Goal: Information Seeking & Learning: Learn about a topic

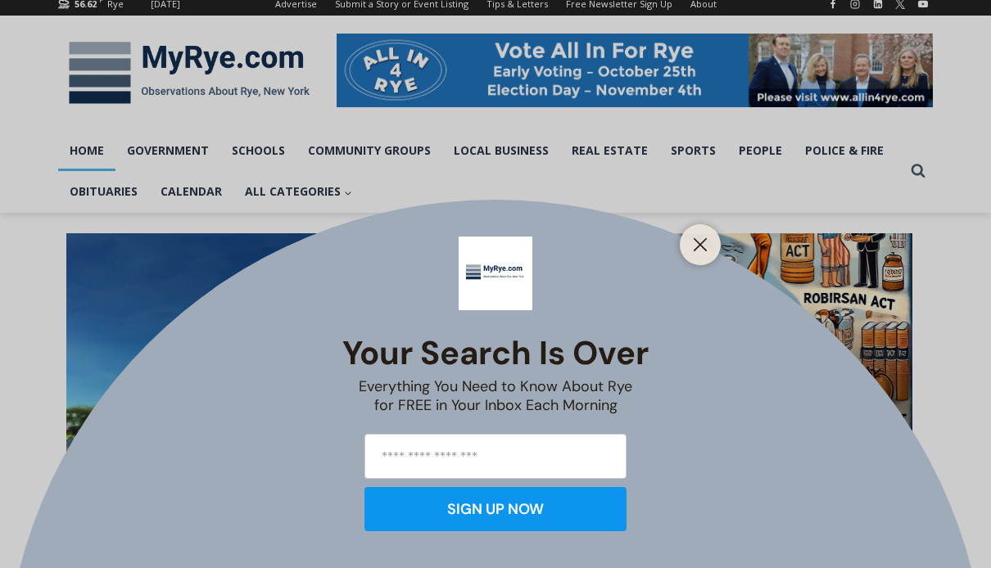
scroll to position [225, 0]
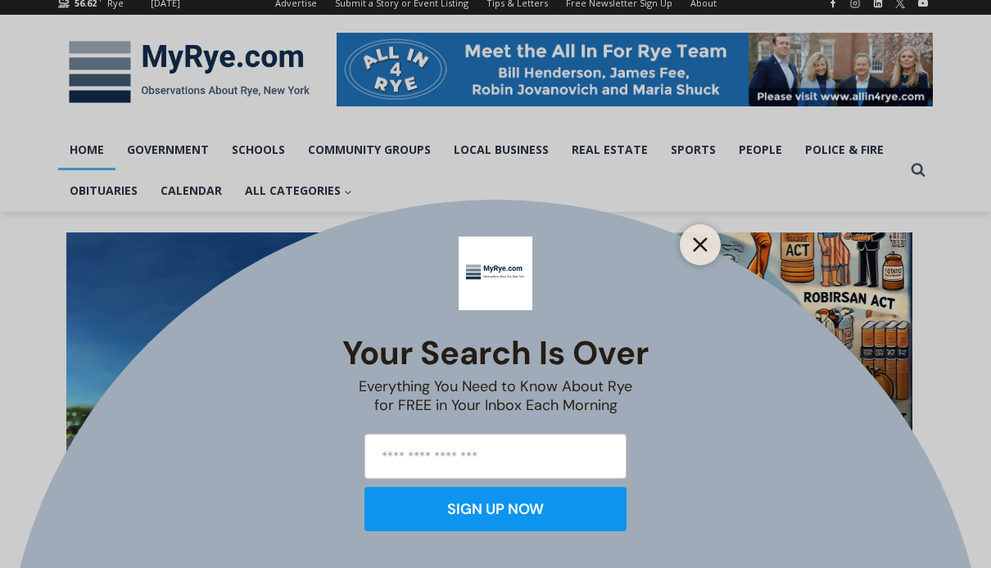
click at [706, 252] on icon "Close" at bounding box center [700, 244] width 15 height 15
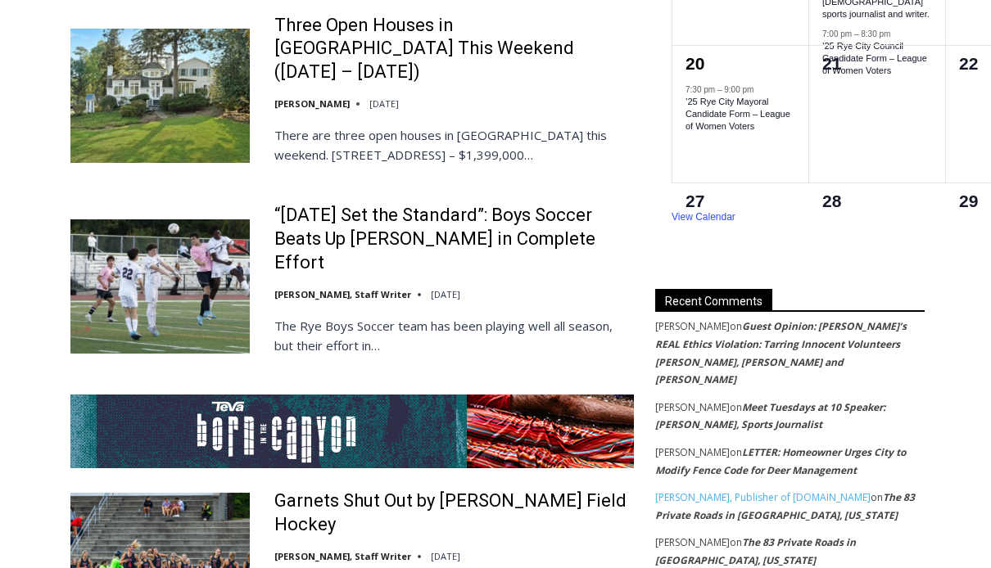
scroll to position [2916, 0]
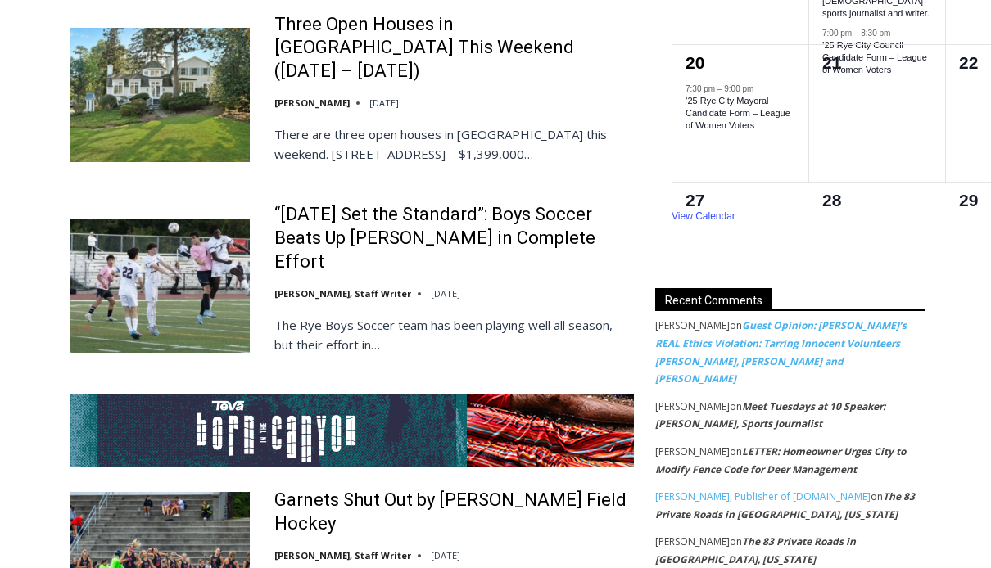
click at [848, 327] on link "Guest Opinion: Rye’s REAL Ethics Violation: Tarring Innocent Volunteers Carolin…" at bounding box center [780, 352] width 251 height 67
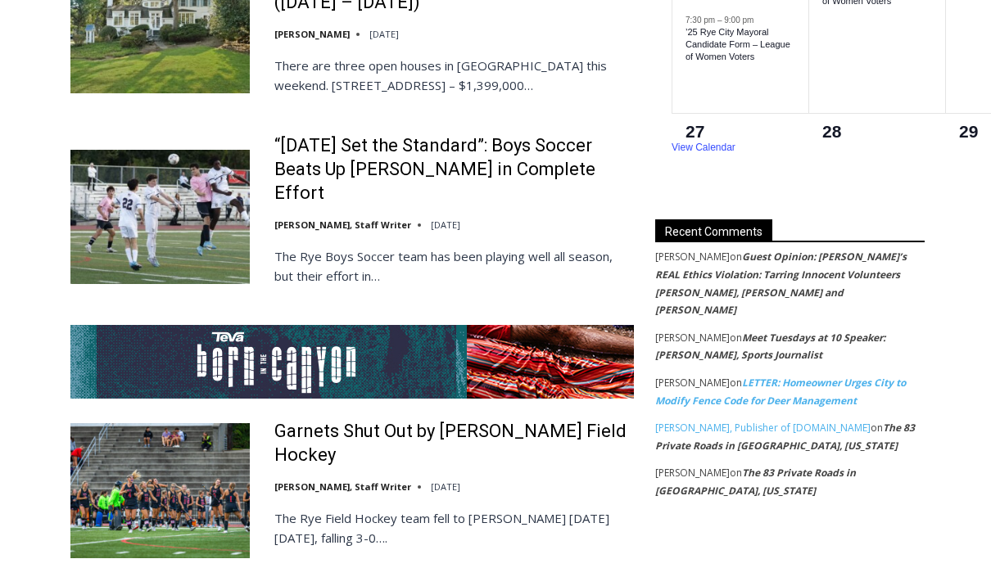
click at [822, 376] on link "LETTER: Homeowner Urges City to Modify Fence Code for Deer Management" at bounding box center [780, 392] width 251 height 32
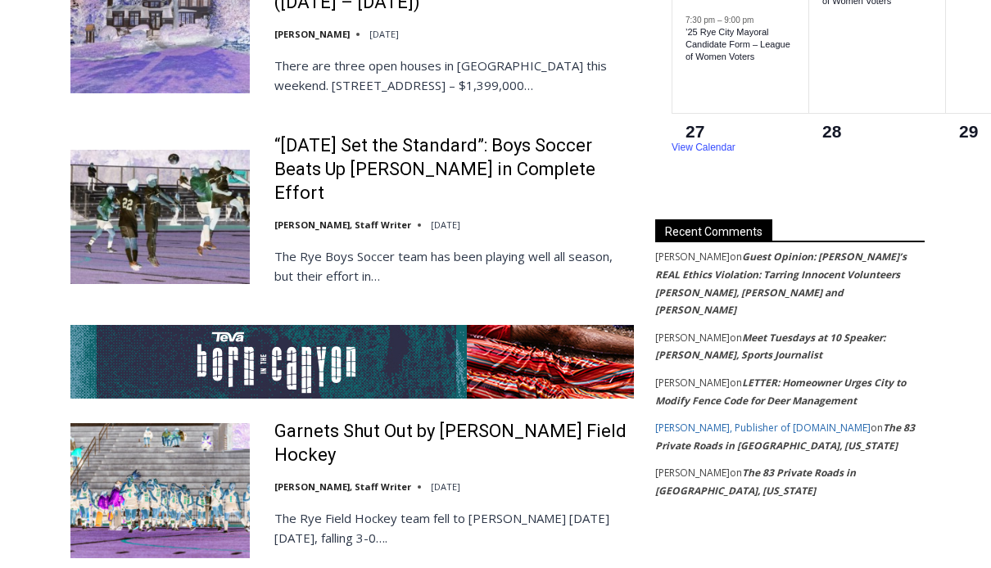
click at [797, 421] on link "Jay Sears, Publisher of MyRye.com" at bounding box center [762, 428] width 215 height 14
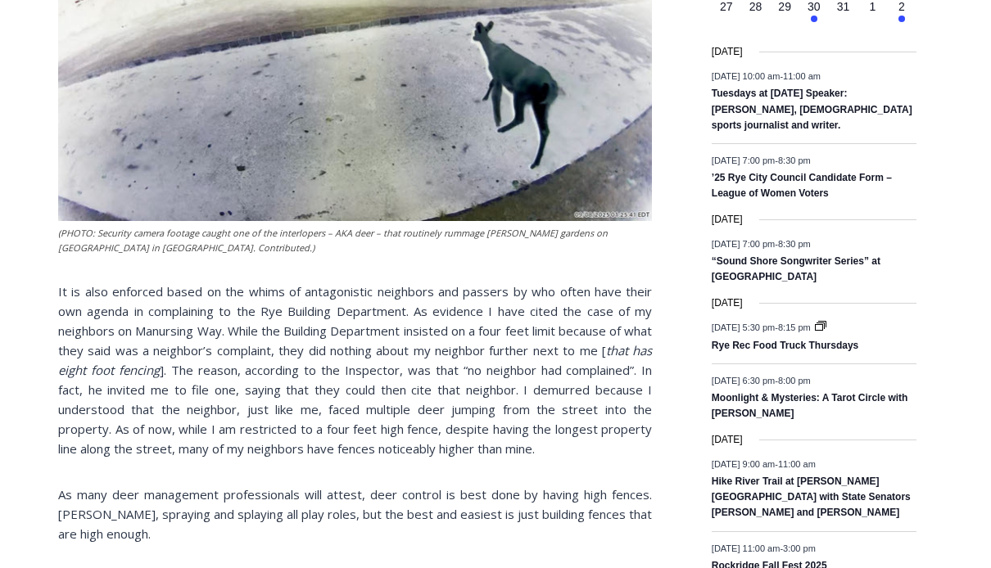
scroll to position [2059, 0]
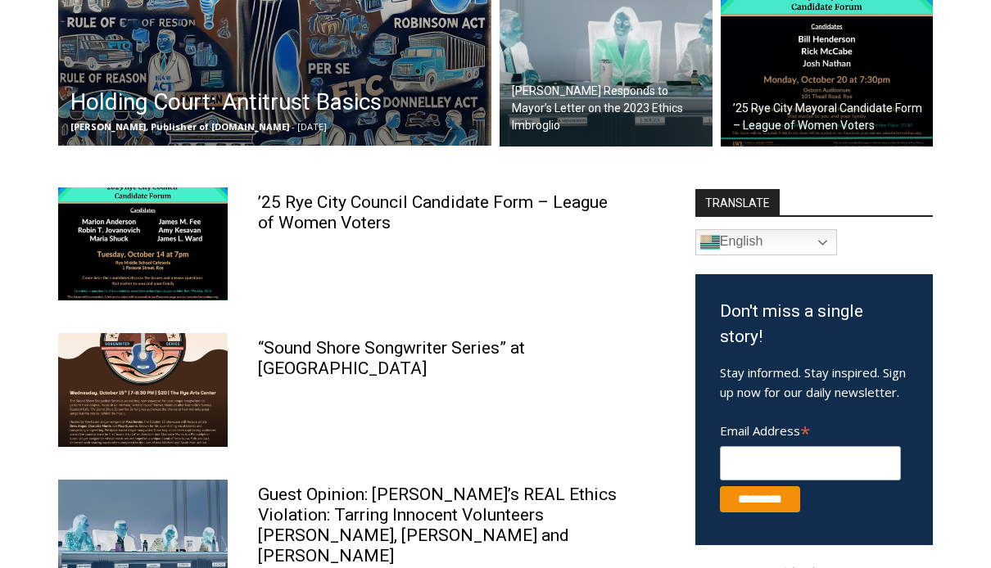
scroll to position [762, 0]
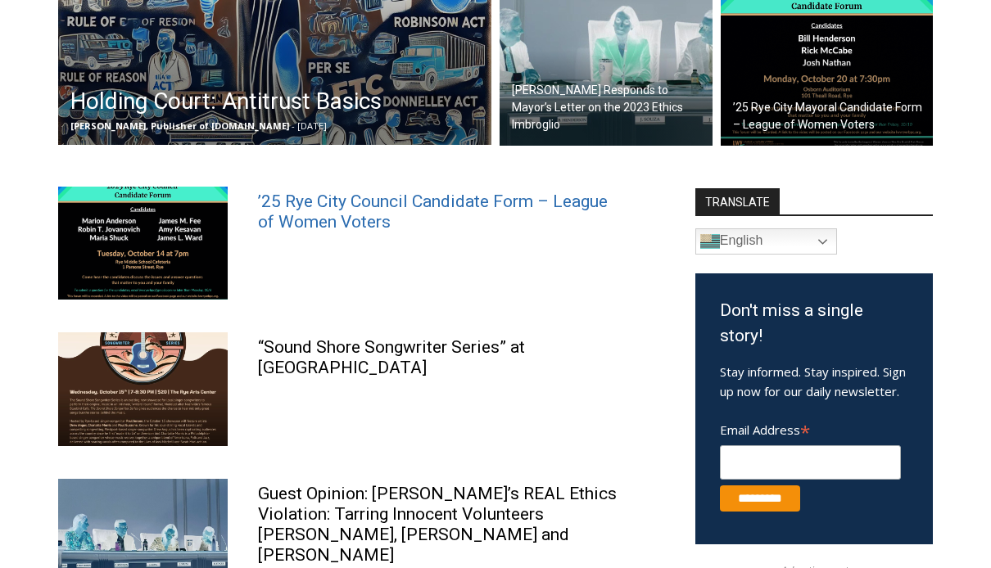
click at [348, 199] on link "’25 Rye City Council Candidate Form – League of Women Voters" at bounding box center [433, 212] width 350 height 40
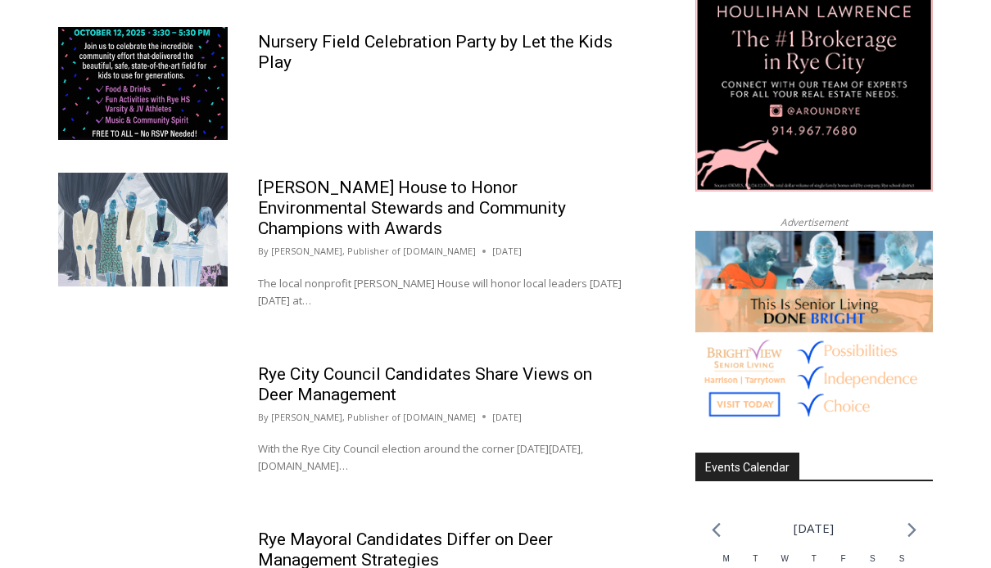
scroll to position [1928, 0]
